Goal: Task Accomplishment & Management: Complete application form

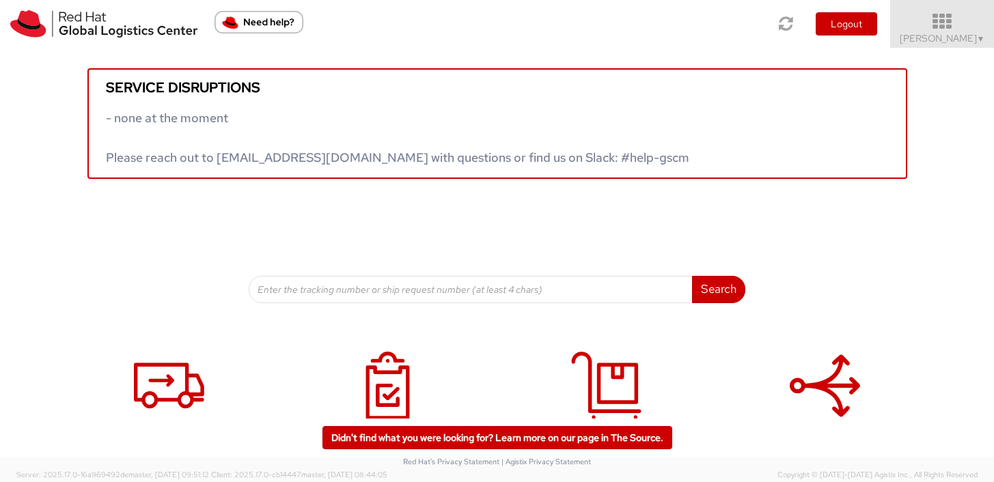
click at [955, 33] on span "Aoki Hiromi ▼" at bounding box center [941, 38] width 85 height 12
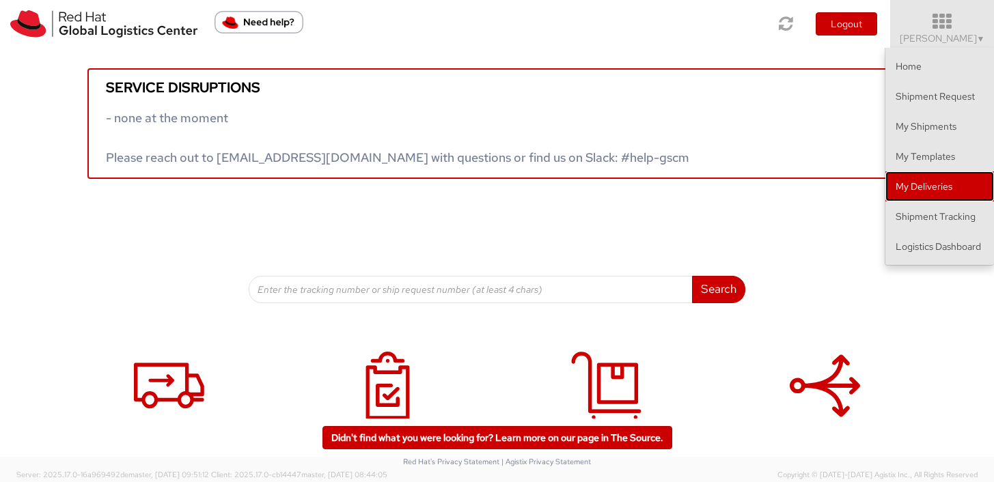
click at [917, 189] on link "My Deliveries" at bounding box center [939, 186] width 109 height 30
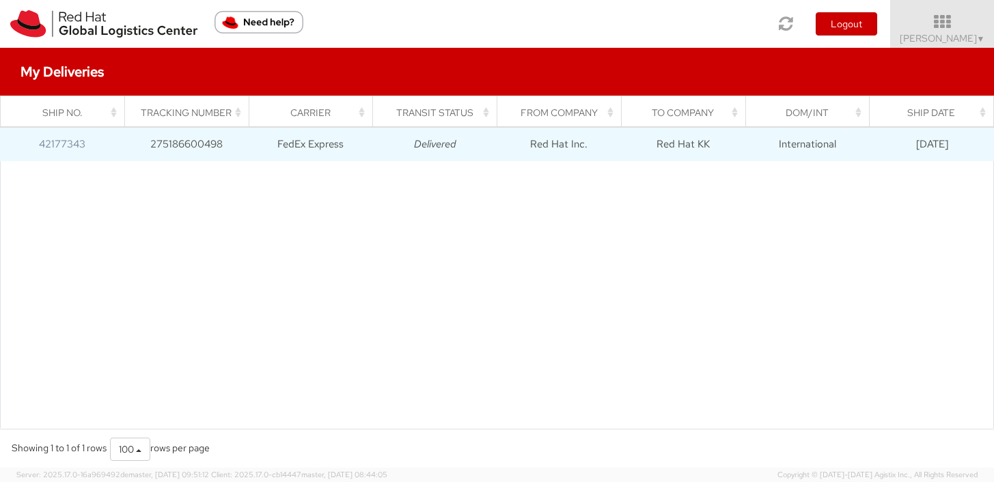
click at [698, 150] on td "Red Hat KK" at bounding box center [683, 144] width 124 height 34
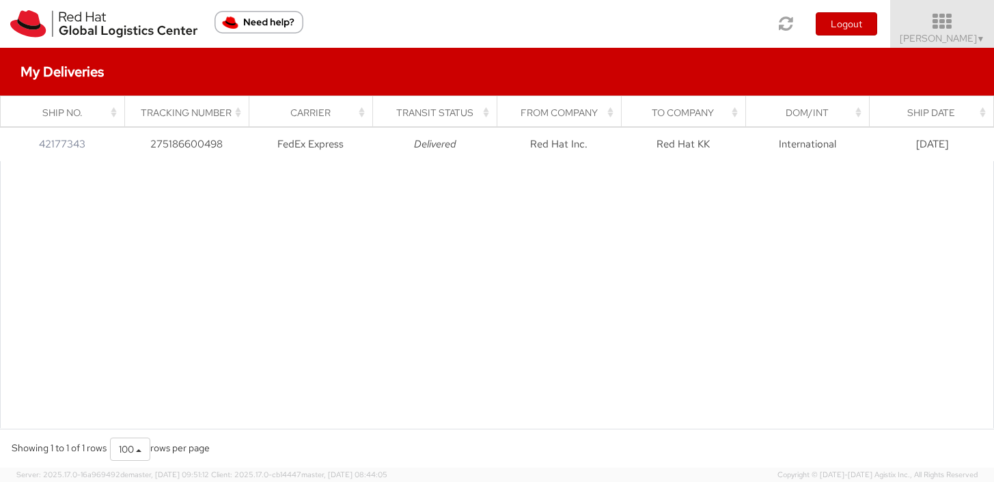
click at [980, 24] on icon at bounding box center [942, 21] width 120 height 19
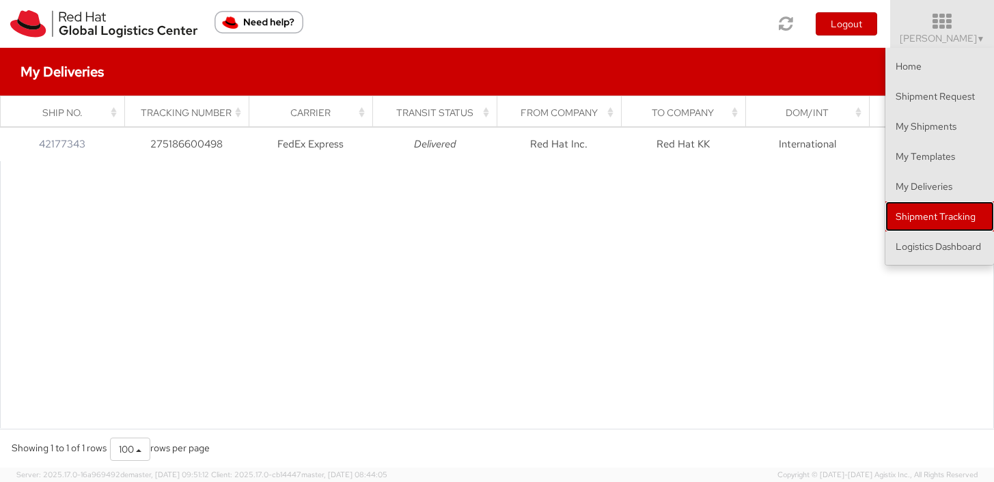
click at [925, 209] on link "Shipment Tracking" at bounding box center [939, 216] width 109 height 30
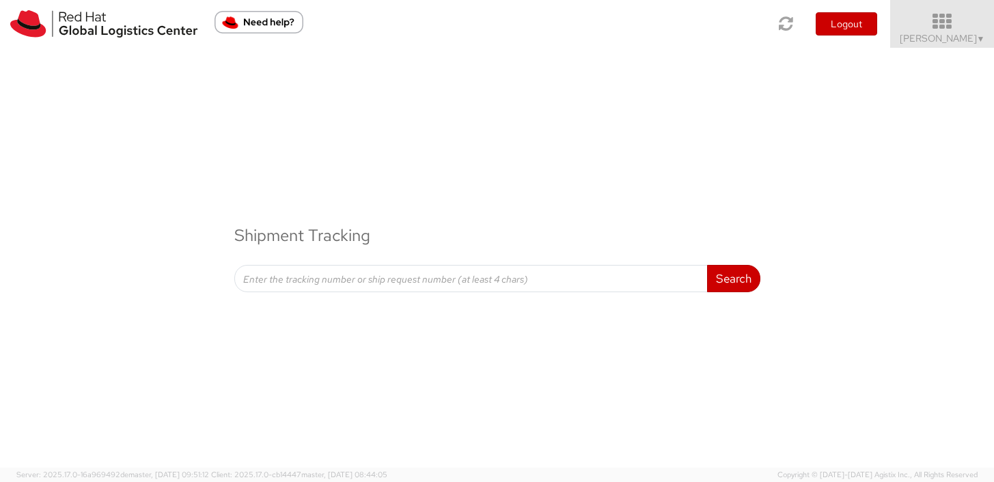
click at [971, 35] on span "Aoki Hiromi ▼" at bounding box center [941, 38] width 85 height 12
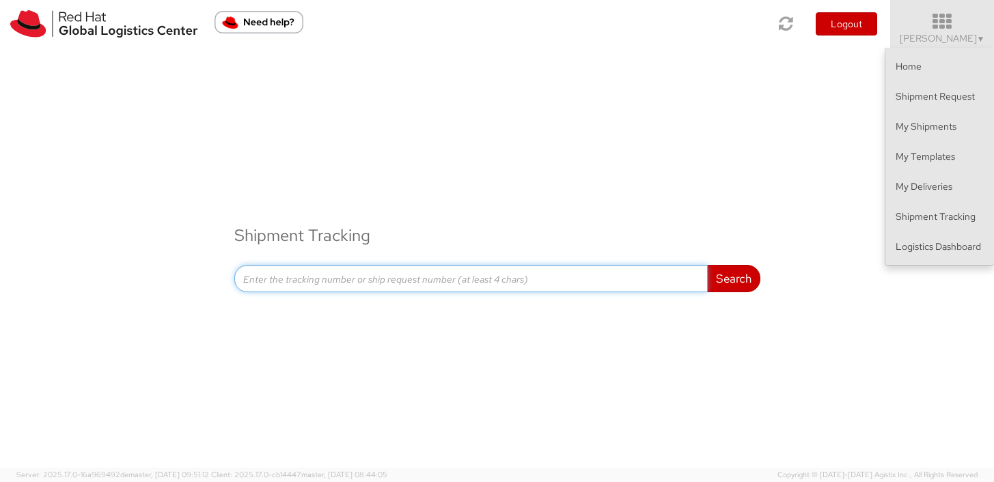
click at [665, 284] on input at bounding box center [470, 278] width 473 height 27
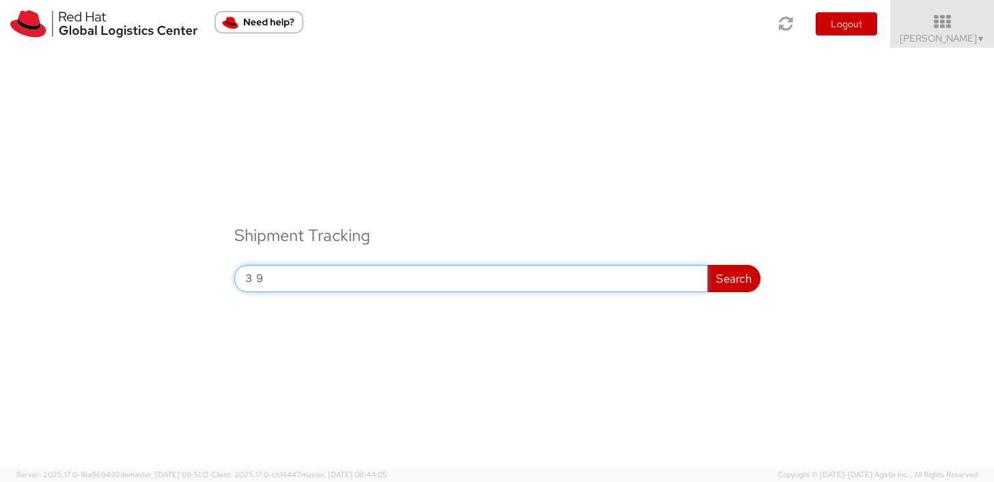
type input "３"
type input "392153484087"
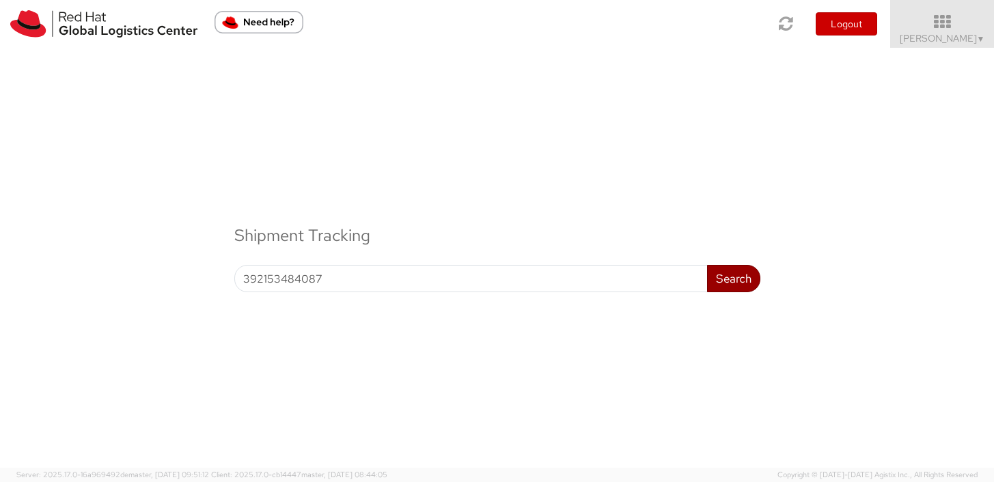
click at [737, 275] on button "Search" at bounding box center [733, 278] width 53 height 27
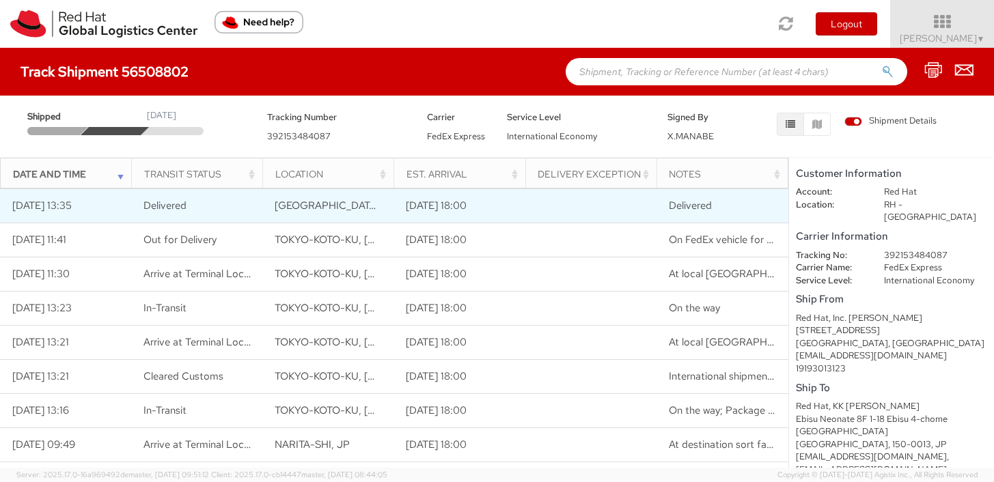
click at [584, 208] on td at bounding box center [590, 206] width 131 height 34
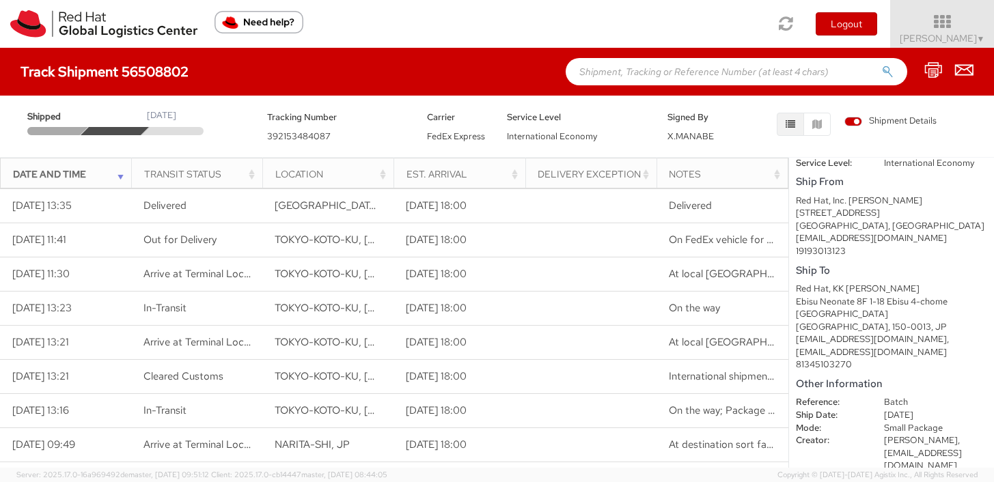
scroll to position [123, 0]
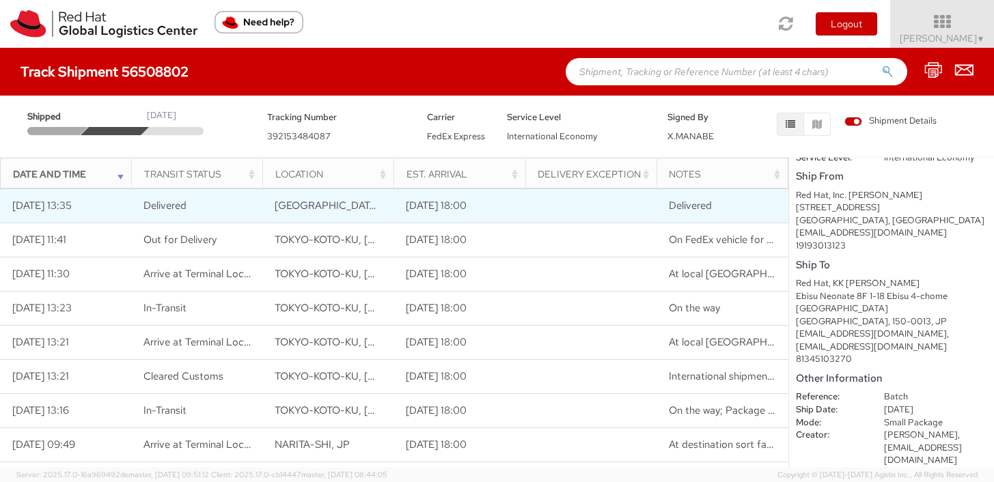
click at [335, 212] on td "TOKYO, JP" at bounding box center [328, 206] width 131 height 34
click at [154, 209] on span "Delivered" at bounding box center [164, 206] width 43 height 14
click at [223, 197] on td "Delivered" at bounding box center [196, 206] width 131 height 34
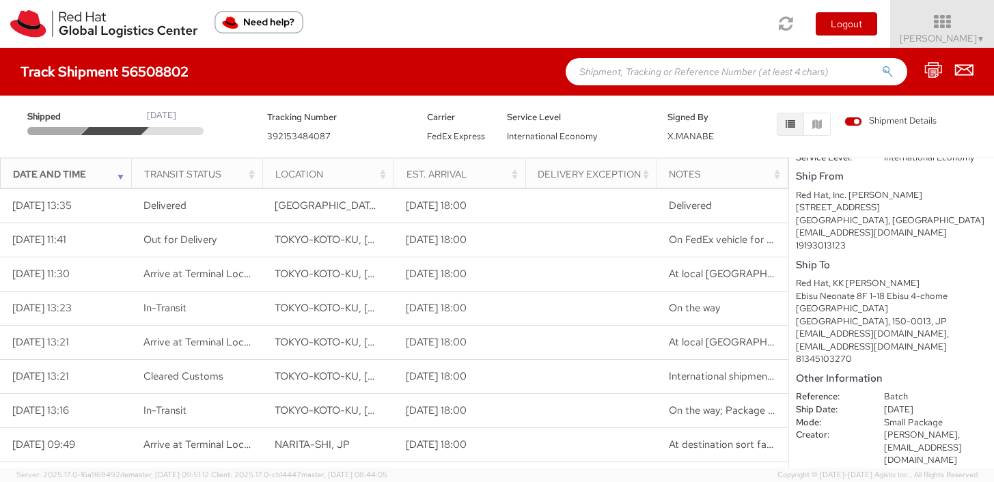
scroll to position [0, 0]
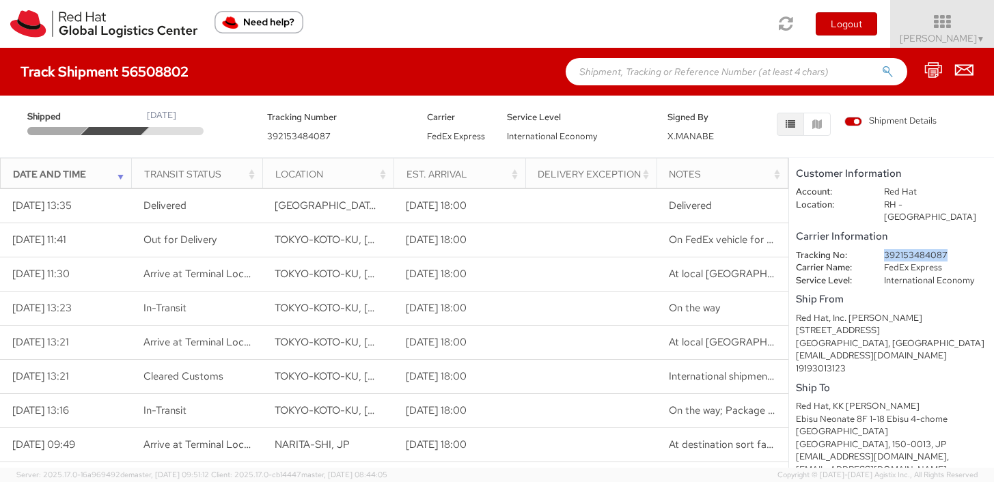
drag, startPoint x: 882, startPoint y: 239, endPoint x: 947, endPoint y: 244, distance: 64.4
click at [947, 249] on dd "392153484087" at bounding box center [935, 255] width 124 height 13
copy dd "392153484087"
click at [966, 27] on icon at bounding box center [942, 21] width 120 height 19
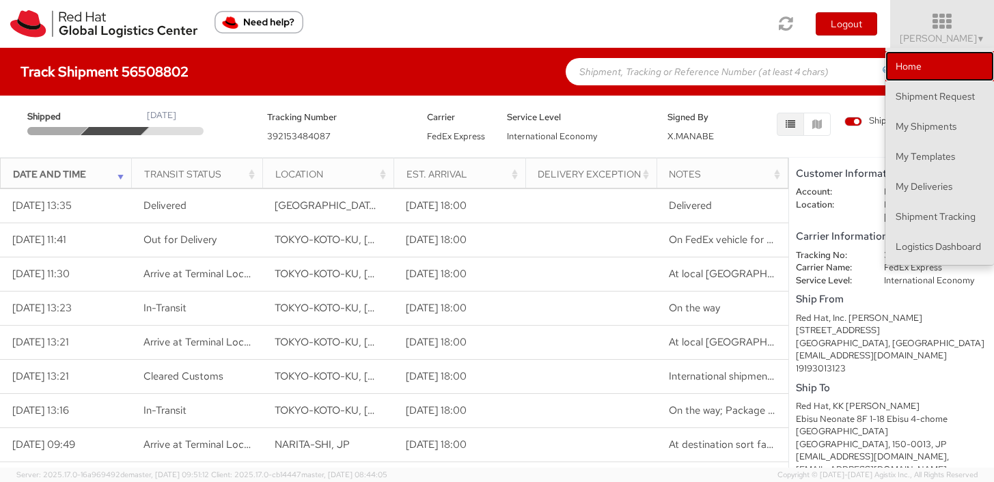
click at [929, 63] on link "Home" at bounding box center [939, 66] width 109 height 30
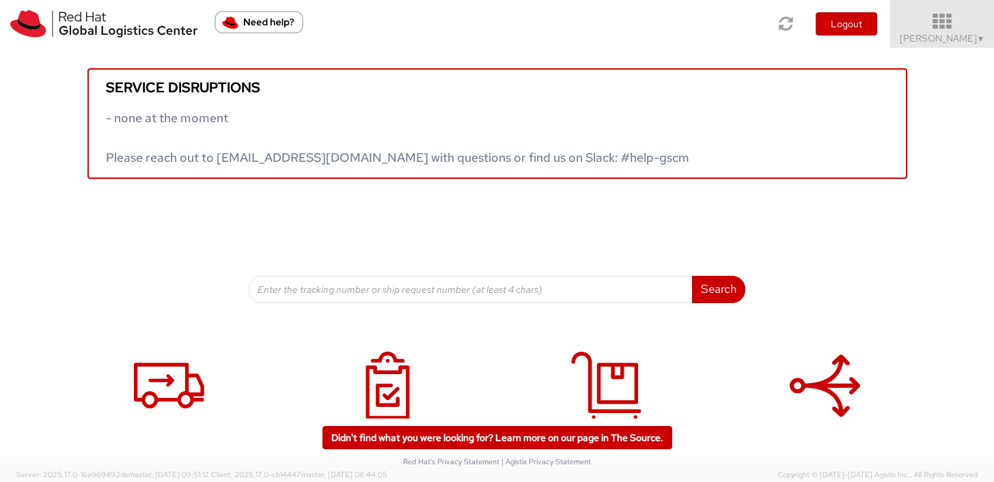
click at [955, 27] on icon at bounding box center [942, 21] width 120 height 19
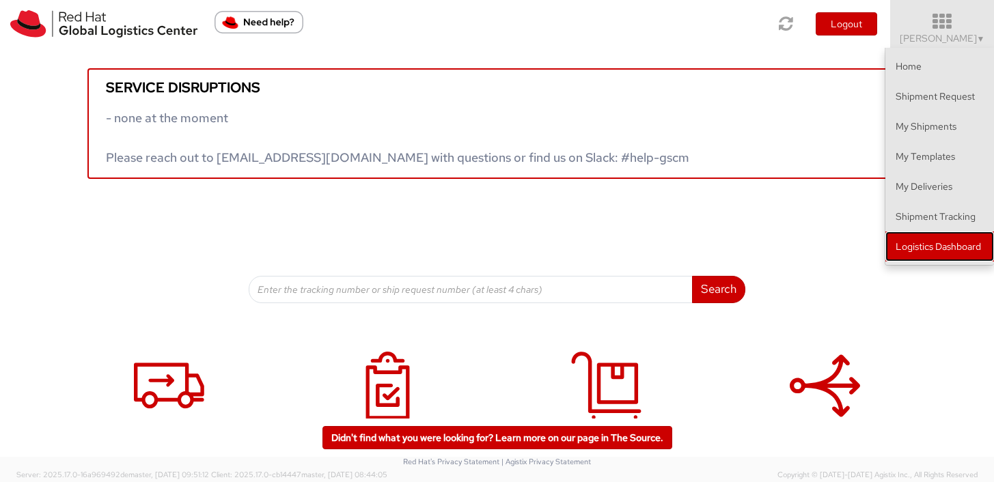
click at [899, 248] on link "Logistics Dashboard" at bounding box center [939, 247] width 109 height 30
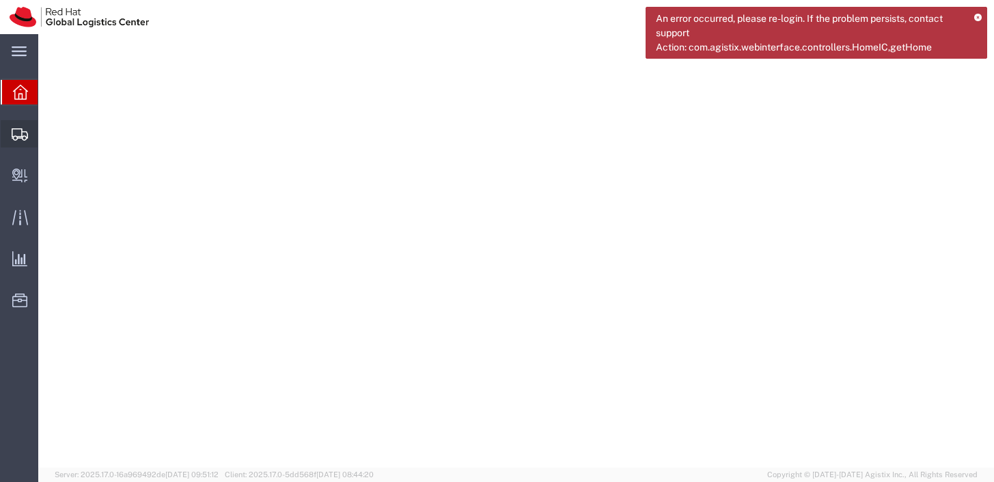
click at [0, 0] on span "Create Shipment" at bounding box center [0, 0] width 0 height 0
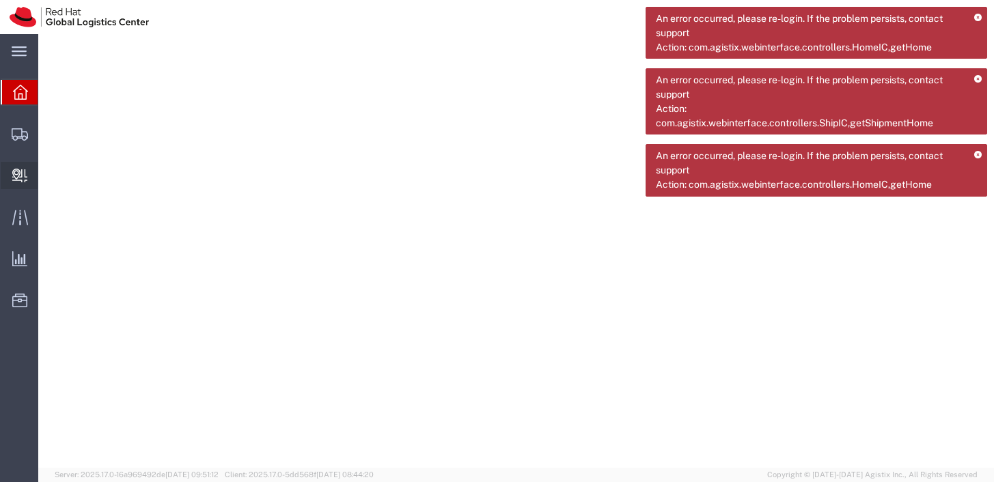
click at [0, 0] on span "Create Delivery" at bounding box center [0, 0] width 0 height 0
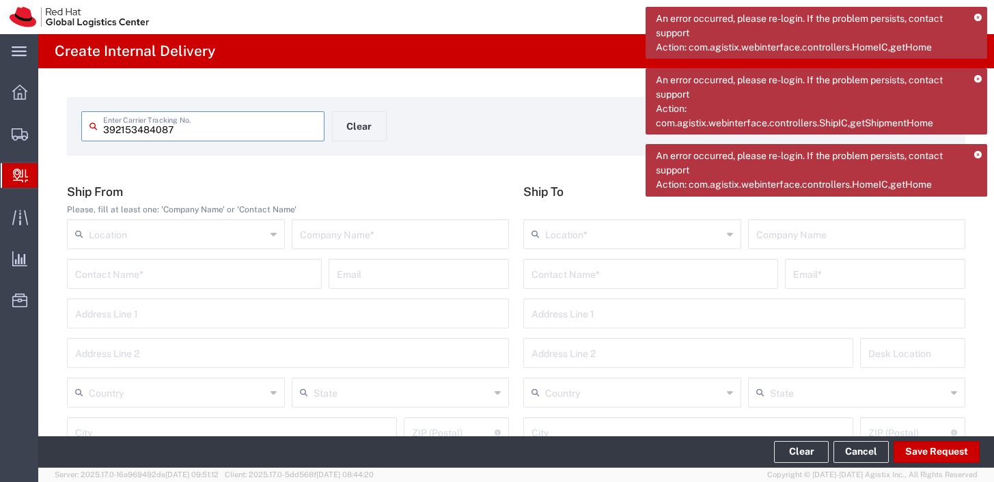
type input "392153484087"
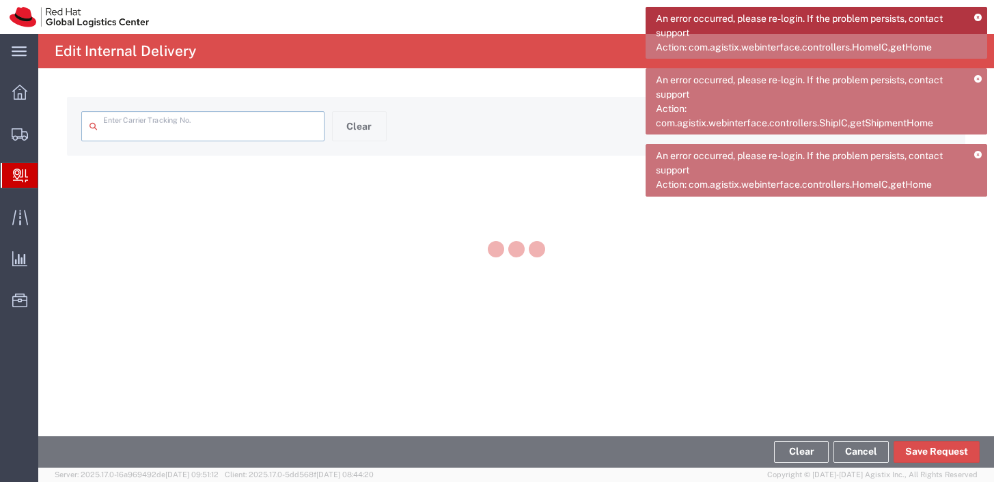
type input "392153484087"
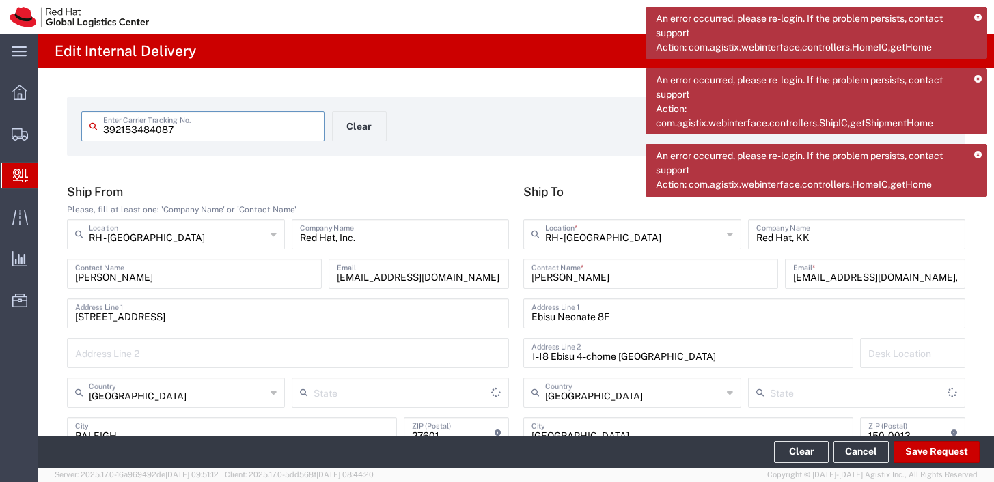
type input "Your Packaging"
type input "[US_STATE]"
type input "International Economy"
click at [921, 277] on input "[EMAIL_ADDRESS][DOMAIN_NAME], [EMAIL_ADDRESS][DOMAIN_NAME]" at bounding box center [875, 273] width 164 height 24
click at [855, 280] on input "[EMAIL_ADDRESS][DOMAIN_NAME]" at bounding box center [870, 273] width 154 height 24
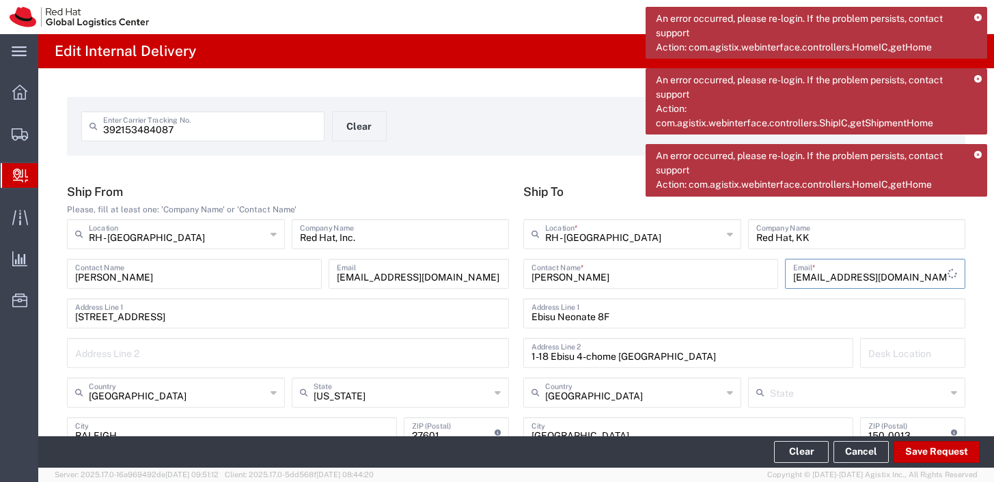
type input "[EMAIL_ADDRESS][DOMAIN_NAME]"
click at [852, 316] on input "Ebisu Neonate 8F" at bounding box center [743, 312] width 425 height 24
click at [896, 277] on input "[EMAIL_ADDRESS][DOMAIN_NAME]" at bounding box center [870, 273] width 154 height 24
click at [979, 155] on icon at bounding box center [978, 156] width 8 height 8
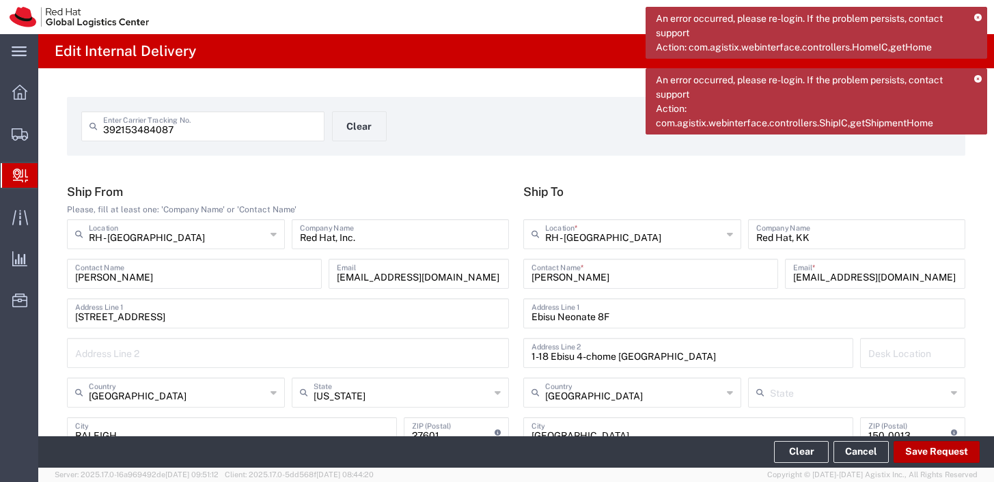
click at [917, 460] on button "Save Request" at bounding box center [936, 452] width 86 height 22
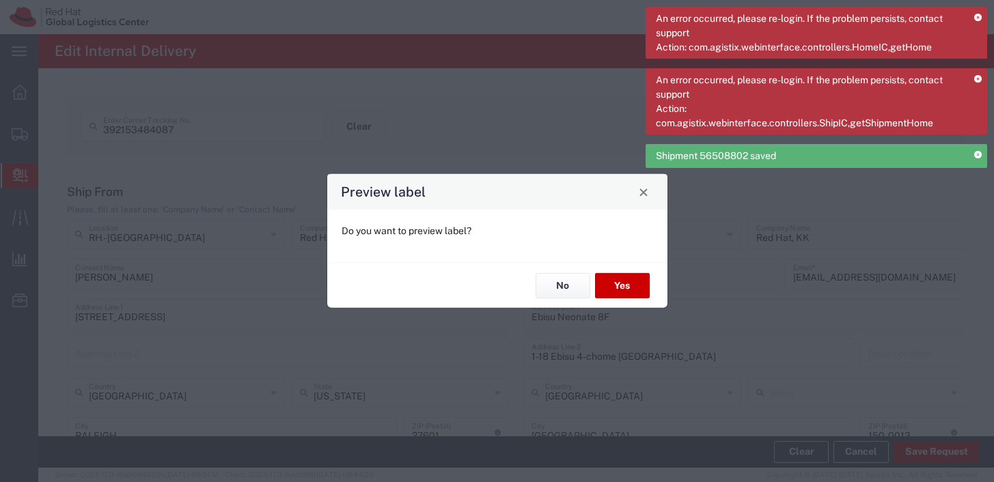
type input "Your Packaging"
type input "International Economy"
click at [569, 282] on button "No" at bounding box center [562, 285] width 55 height 25
